Goal: Transaction & Acquisition: Download file/media

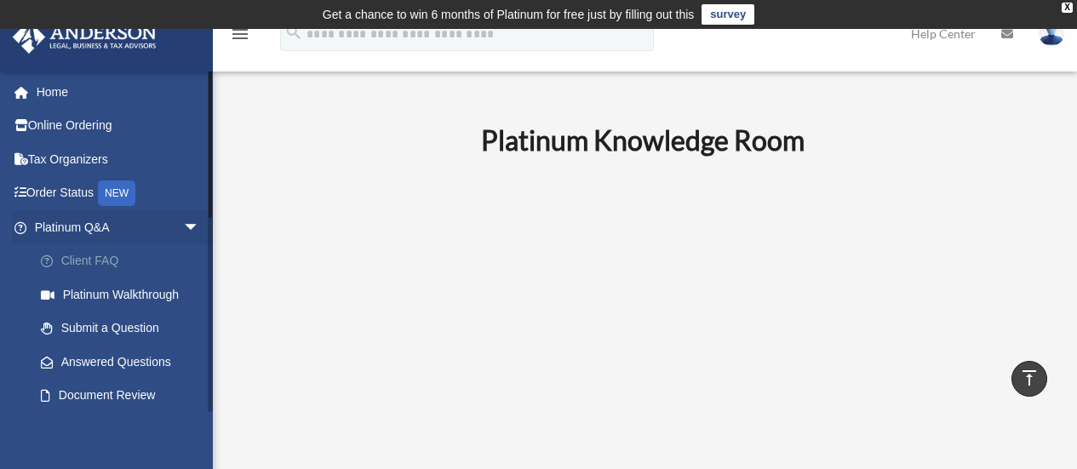
scroll to position [673, 0]
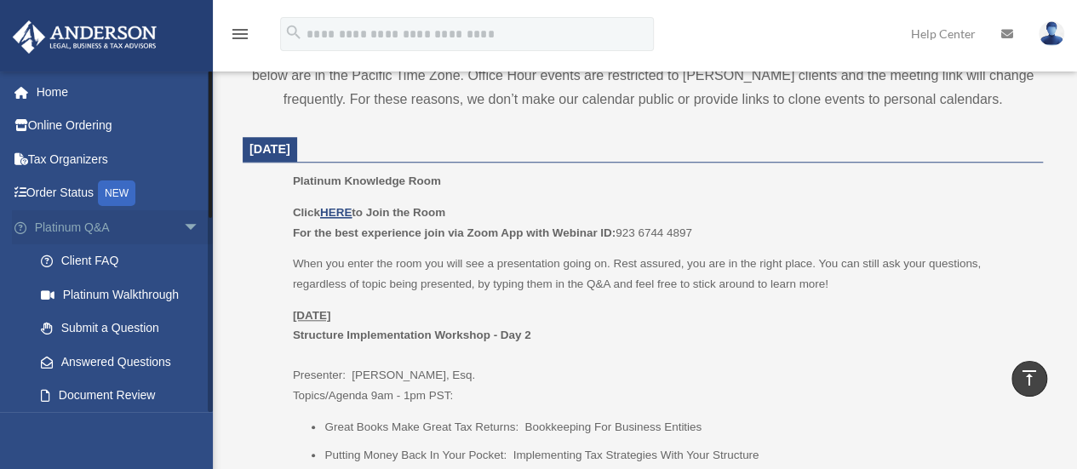
click at [183, 229] on span "arrow_drop_down" at bounding box center [200, 227] width 34 height 35
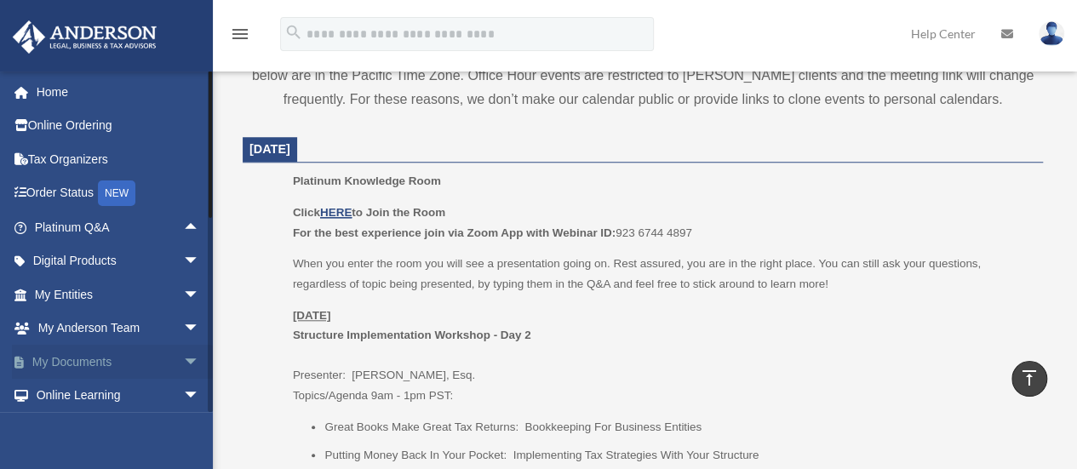
click at [72, 360] on link "My Documents arrow_drop_down" at bounding box center [119, 362] width 214 height 34
click at [183, 365] on span "arrow_drop_down" at bounding box center [200, 362] width 34 height 35
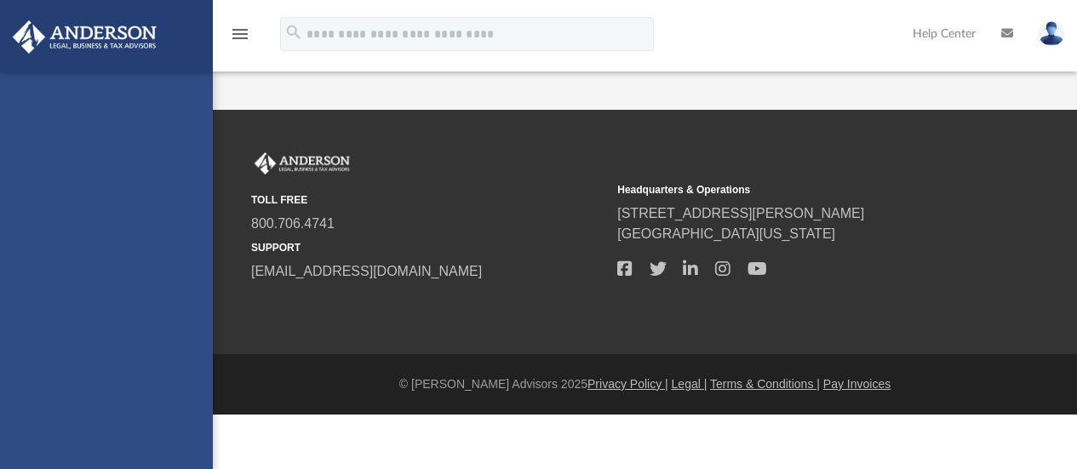
click at [69, 397] on div "[EMAIL_ADDRESS][DOMAIN_NAME] Sign Out [EMAIL_ADDRESS][DOMAIN_NAME] Home Online …" at bounding box center [106, 306] width 213 height 469
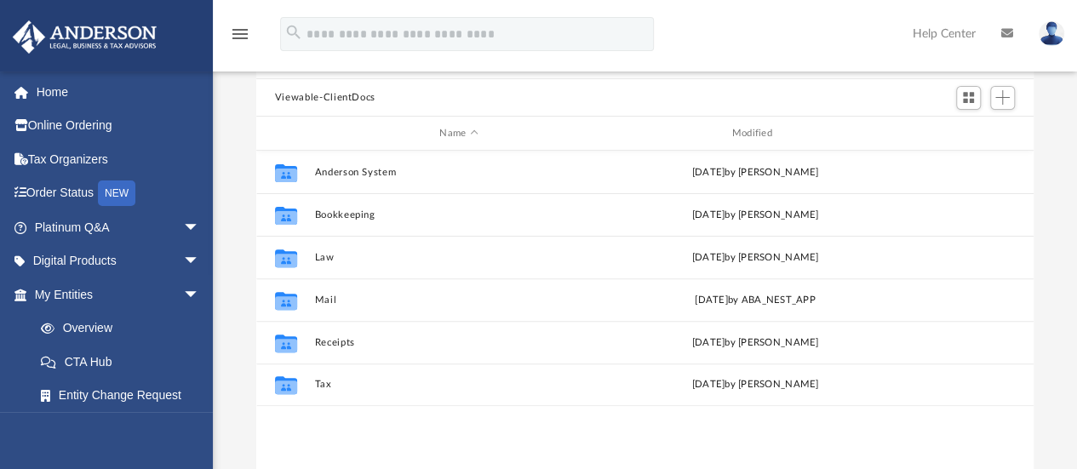
scroll to position [211, 0]
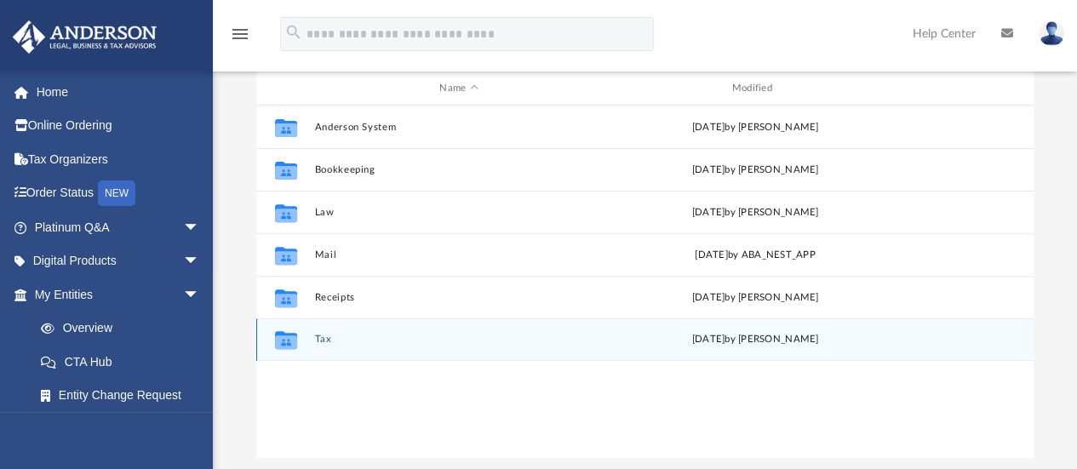
click at [333, 347] on div "Collaborated Folder Tax [DATE] by [PERSON_NAME]" at bounding box center [644, 339] width 777 height 43
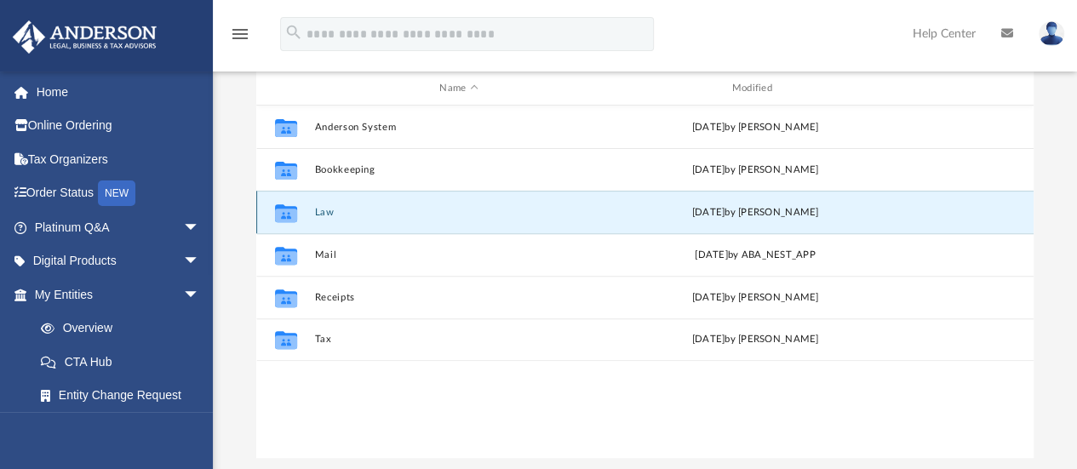
click at [330, 210] on button "Law" at bounding box center [458, 212] width 289 height 11
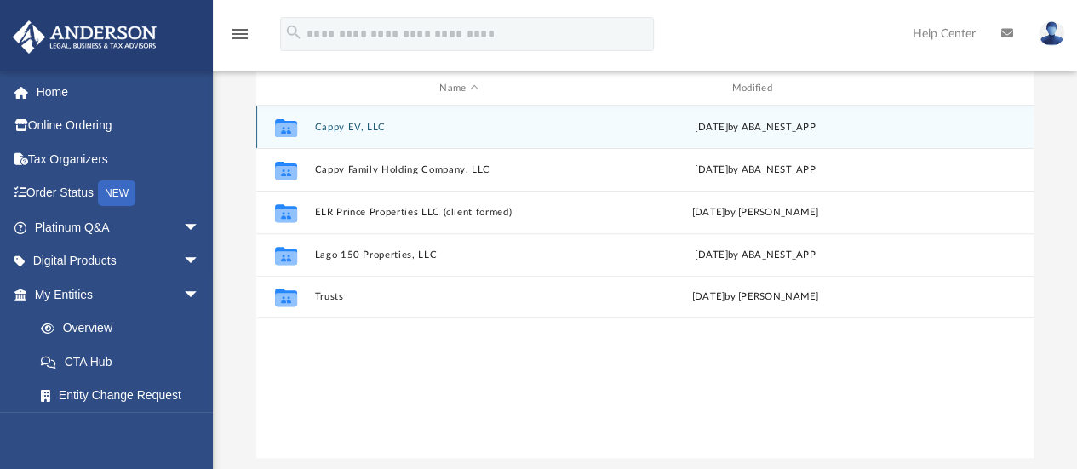
click at [337, 123] on button "Cappy EV, LLC" at bounding box center [458, 127] width 289 height 11
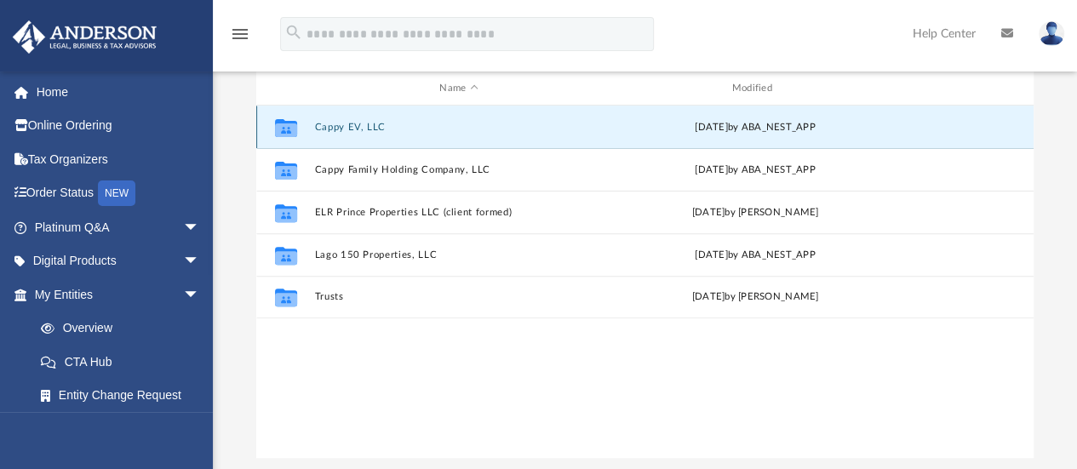
click at [337, 123] on button "Cappy EV, LLC" at bounding box center [458, 127] width 289 height 11
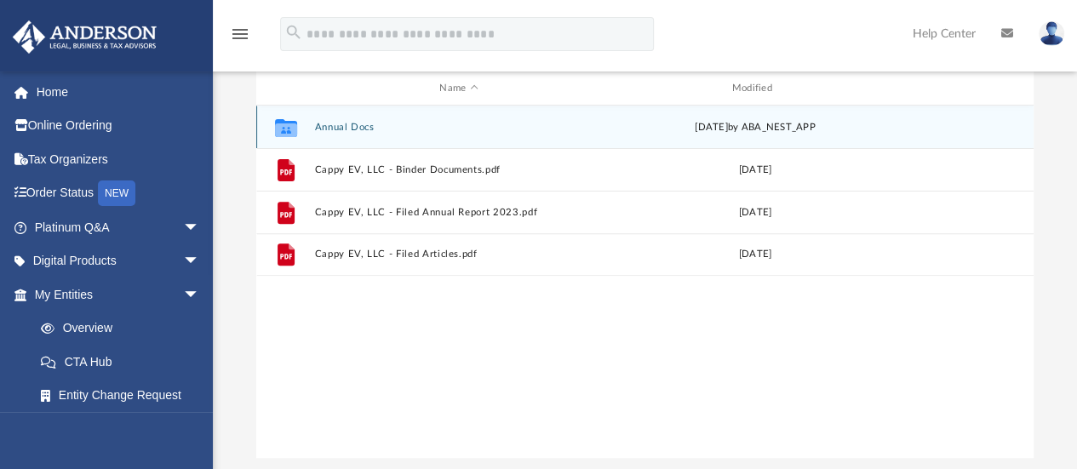
click at [337, 123] on button "Annual Docs" at bounding box center [458, 127] width 289 height 11
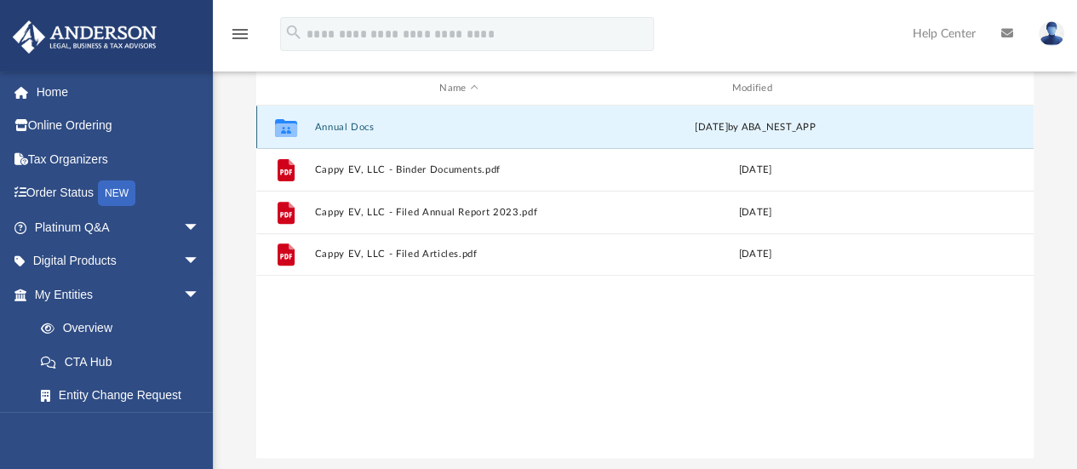
click at [337, 123] on button "Annual Docs" at bounding box center [458, 127] width 289 height 11
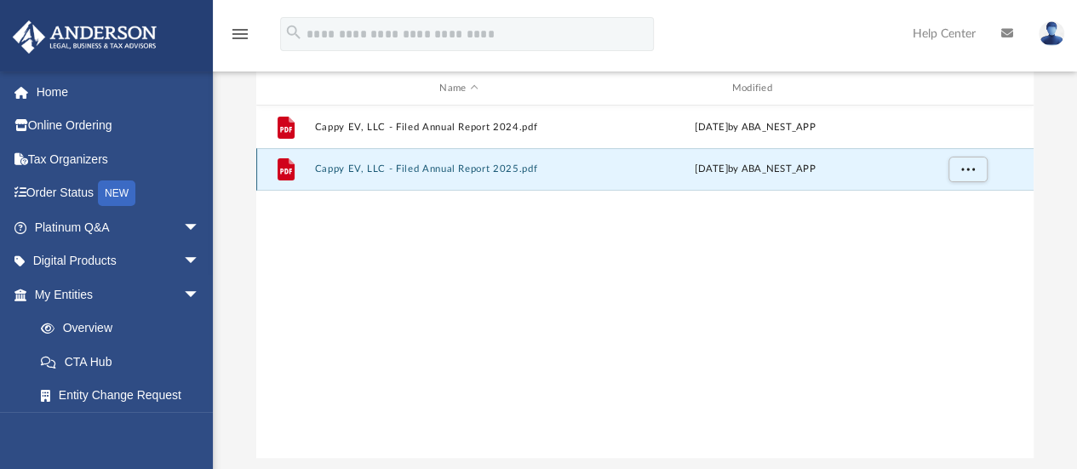
click at [332, 173] on button "Cappy EV, LLC - Filed Annual Report 2025.pdf" at bounding box center [458, 169] width 289 height 11
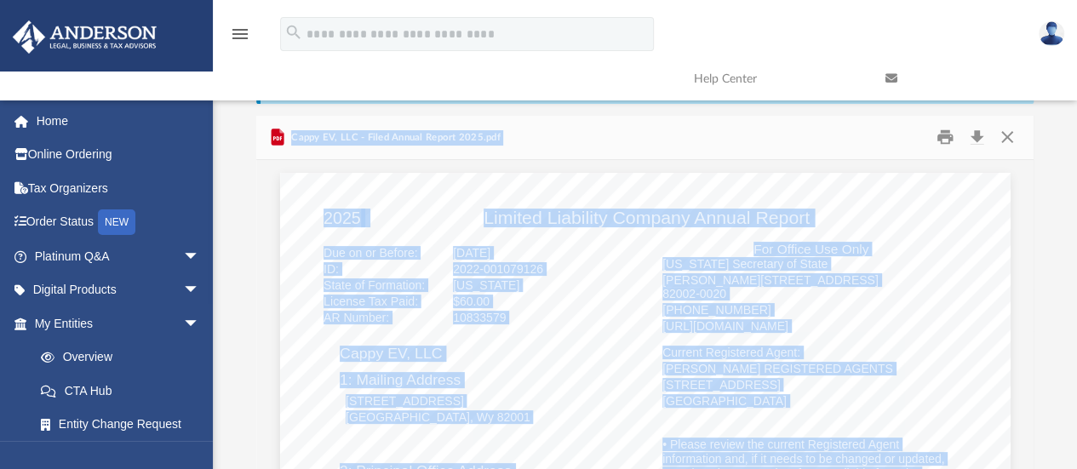
scroll to position [68, 0]
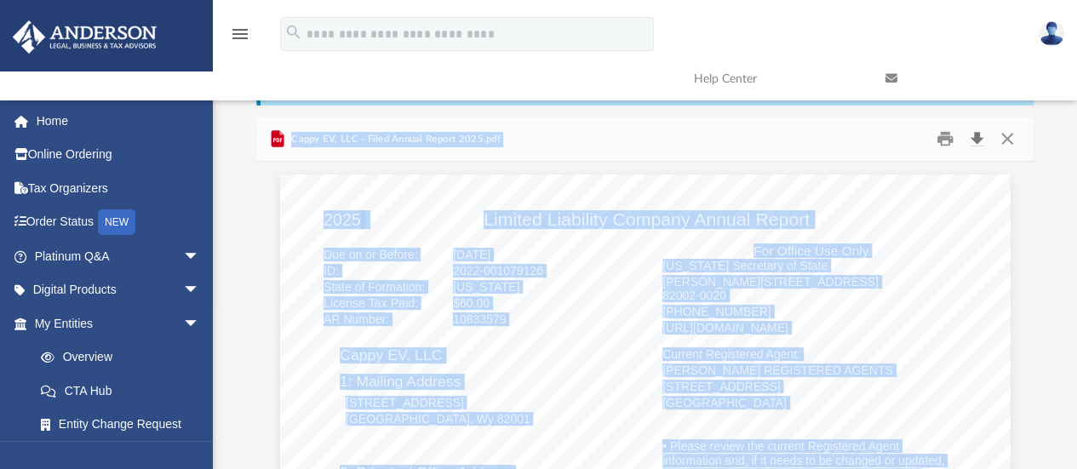
click at [978, 138] on button "Download" at bounding box center [976, 139] width 31 height 26
